Goal: Register for event/course

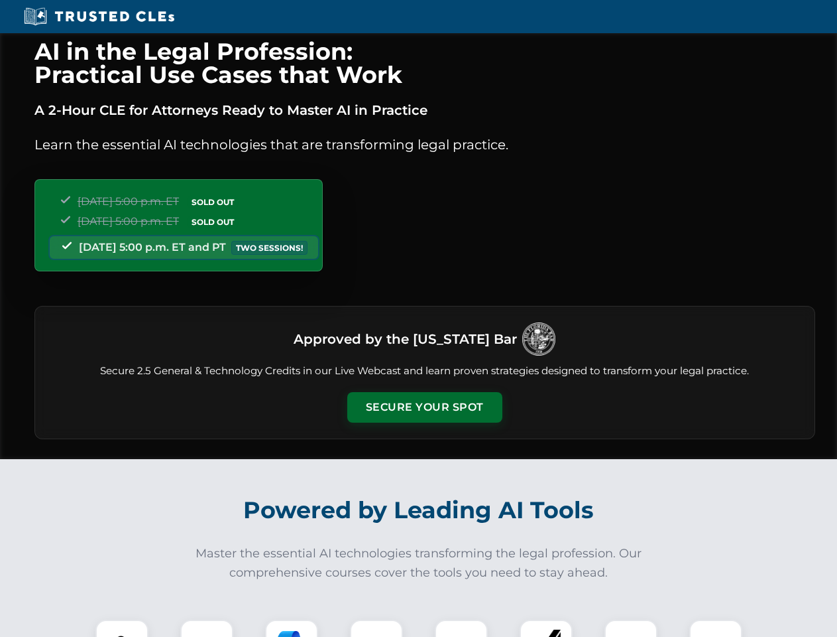
click at [424, 407] on button "Secure Your Spot" at bounding box center [424, 407] width 155 height 31
click at [122, 628] on img at bounding box center [122, 646] width 38 height 38
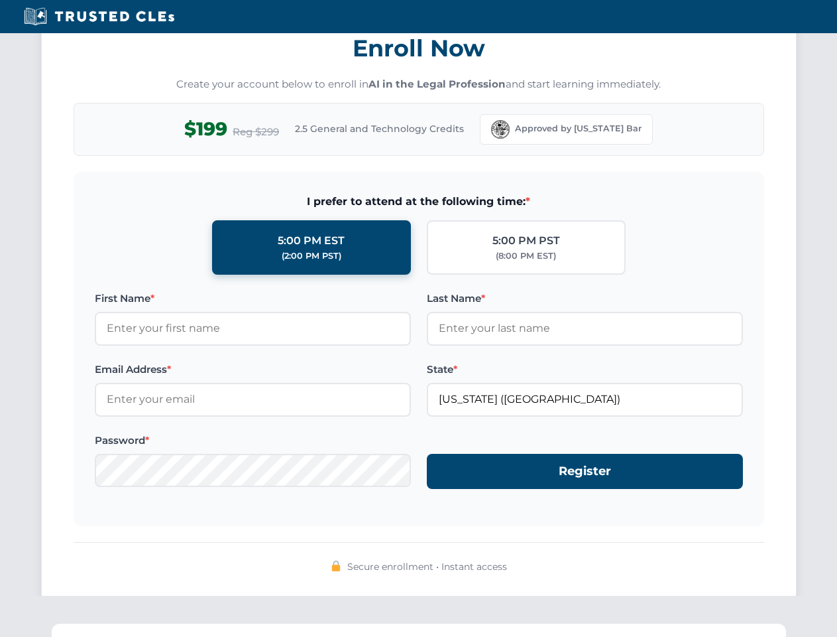
scroll to position [1302, 0]
